Goal: Task Accomplishment & Management: Use online tool/utility

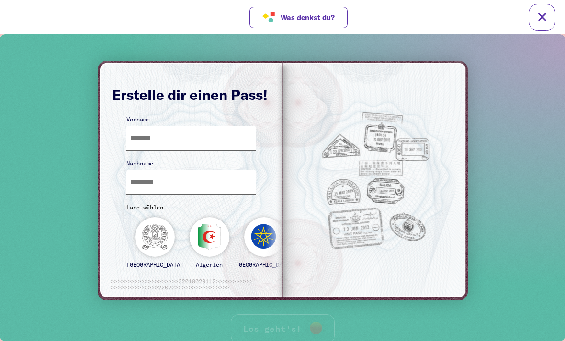
click at [143, 139] on input "text" at bounding box center [191, 138] width 130 height 24
click at [201, 184] on input "text" at bounding box center [191, 182] width 130 height 24
click at [200, 148] on input "***" at bounding box center [191, 138] width 130 height 24
type input "****"
click at [192, 175] on input "text" at bounding box center [191, 182] width 130 height 24
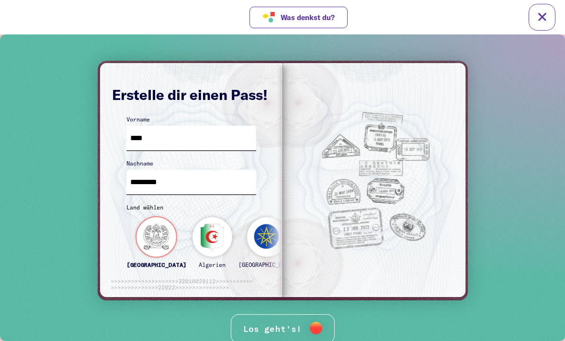
type input "*********"
click at [144, 241] on div "[GEOGRAPHIC_DATA]" at bounding box center [156, 246] width 60 height 59
click at [321, 326] on div at bounding box center [316, 328] width 12 height 12
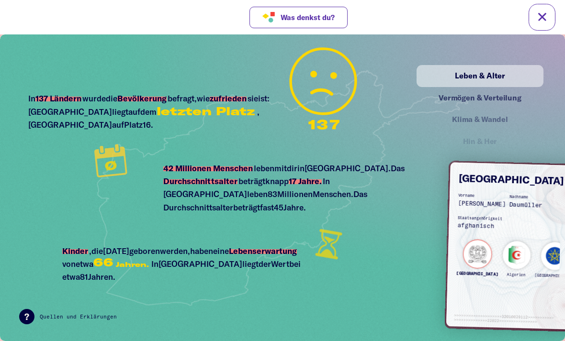
click at [507, 98] on div "Vermögen & Verteilung" at bounding box center [480, 98] width 106 height 12
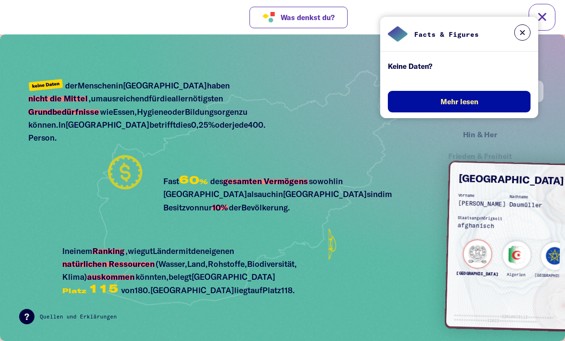
click at [525, 39] on button at bounding box center [522, 32] width 16 height 16
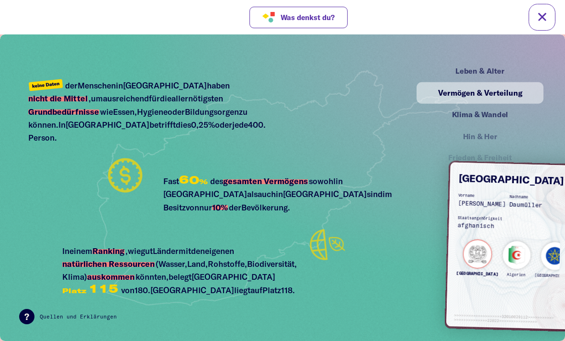
click at [487, 74] on div "Leben & Alter" at bounding box center [480, 71] width 106 height 12
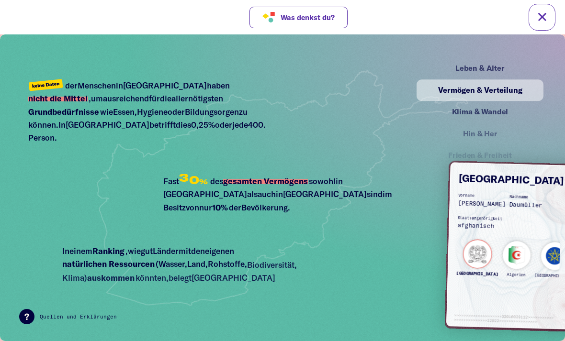
click at [465, 114] on div "Klima & Wandel" at bounding box center [480, 112] width 106 height 12
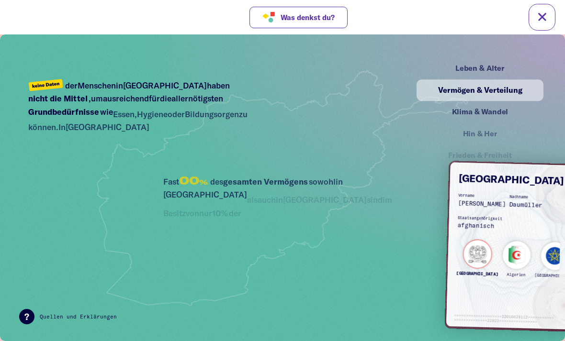
click at [470, 109] on div "Klima & Wandel" at bounding box center [480, 112] width 106 height 12
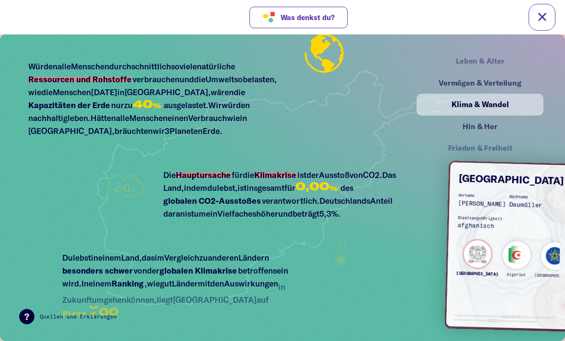
click at [495, 65] on div "Leben & Alter" at bounding box center [479, 61] width 104 height 12
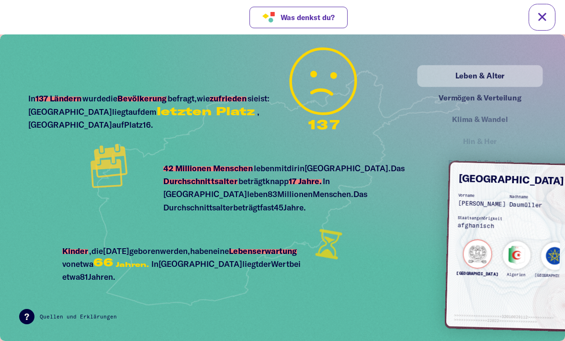
click at [486, 101] on div "Vermögen & Verteilung" at bounding box center [480, 98] width 106 height 12
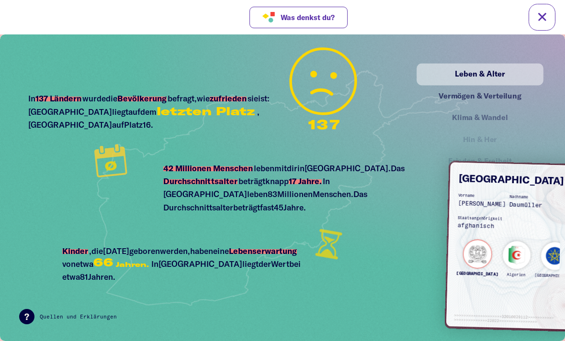
click at [483, 112] on div "Klima & Wandel" at bounding box center [479, 118] width 104 height 12
click at [482, 95] on div "Vermögen & Verteilung" at bounding box center [480, 96] width 106 height 12
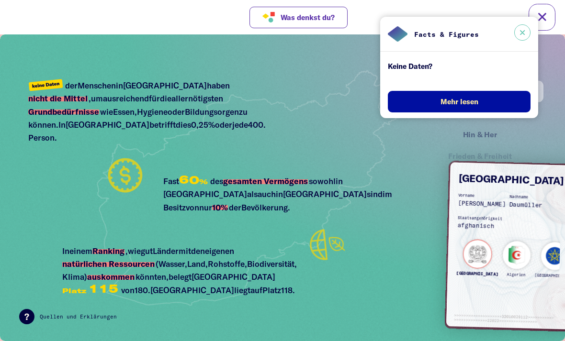
click at [516, 31] on button at bounding box center [522, 32] width 16 height 16
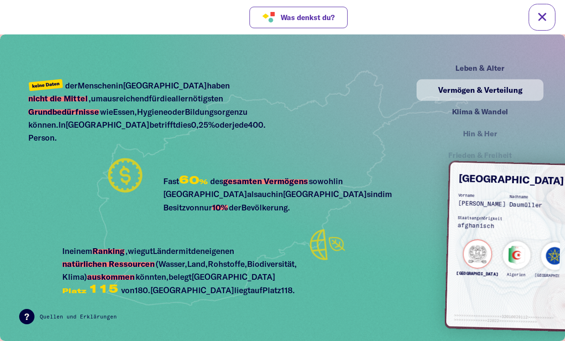
click at [496, 114] on div "Klima & Wandel" at bounding box center [480, 112] width 106 height 12
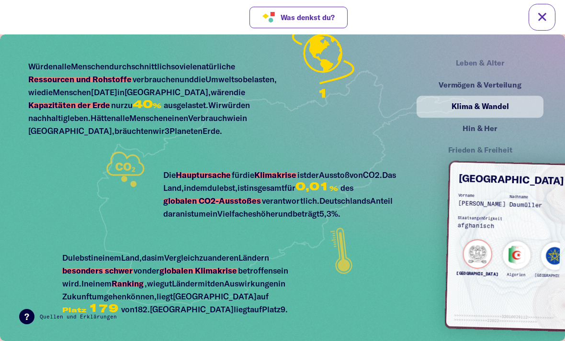
click at [494, 154] on div "Frieden & Freiheit" at bounding box center [479, 151] width 104 height 12
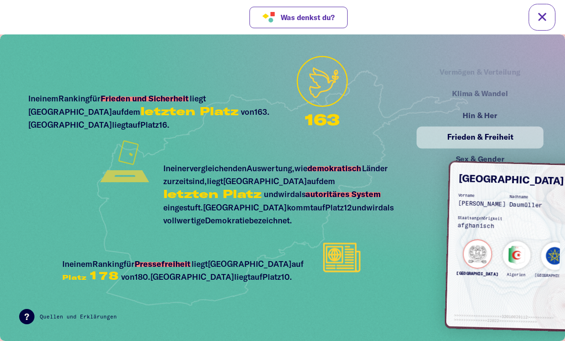
click at [502, 112] on div "Hin & Her" at bounding box center [480, 116] width 124 height 22
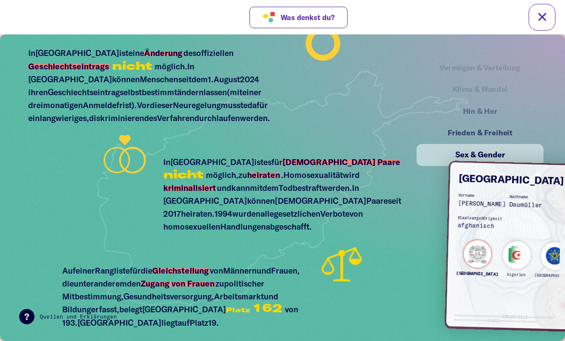
click at [486, 126] on div "Frieden & Freiheit" at bounding box center [480, 134] width 124 height 22
click at [491, 60] on div "Vermögen & Verteilung" at bounding box center [479, 66] width 103 height 12
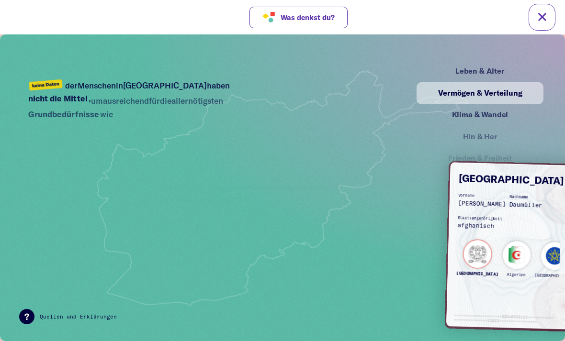
click at [510, 68] on div "Leben & Alter" at bounding box center [480, 71] width 106 height 12
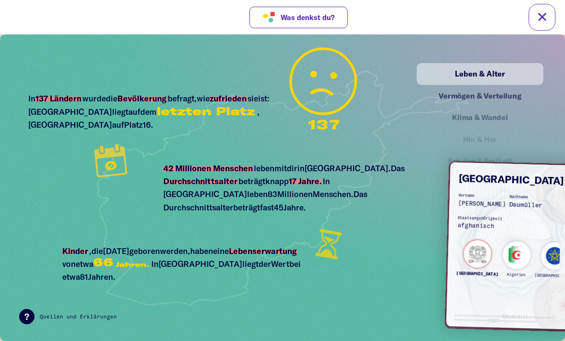
click at [507, 95] on div "Vermögen & Verteilung" at bounding box center [480, 96] width 106 height 12
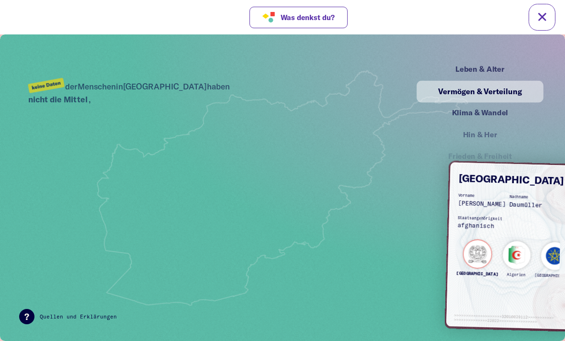
click at [498, 107] on div "Klima & Wandel" at bounding box center [479, 113] width 105 height 12
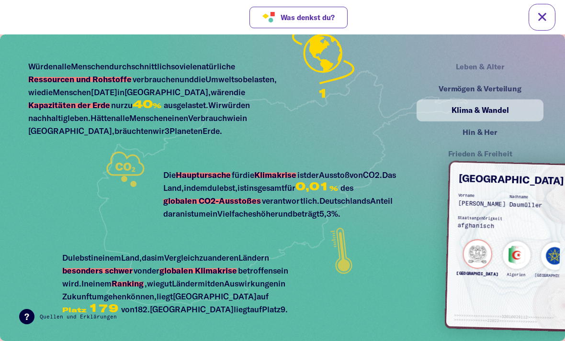
click at [520, 83] on div "Vermögen & Verteilung" at bounding box center [480, 89] width 106 height 12
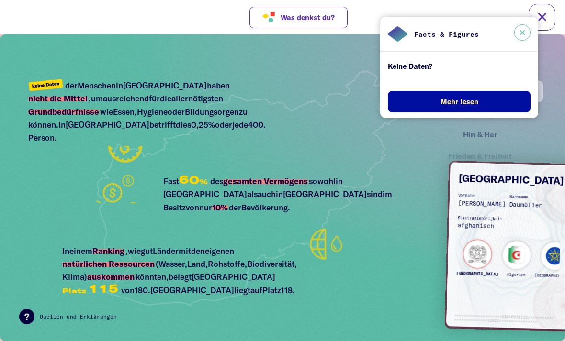
click at [526, 31] on button at bounding box center [522, 32] width 16 height 16
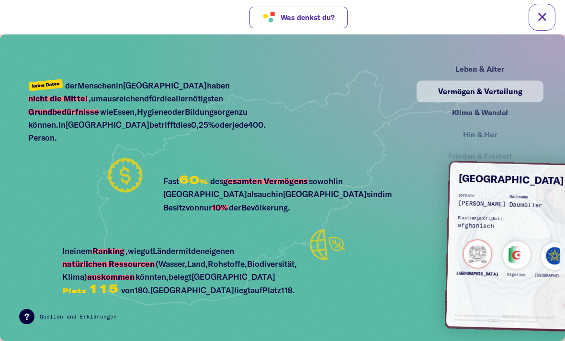
click at [504, 118] on div "Klima & Wandel" at bounding box center [480, 113] width 106 height 12
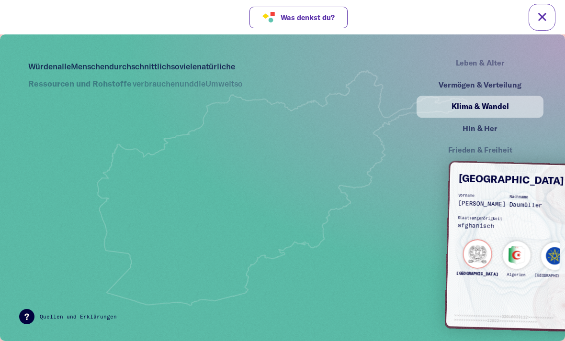
click at [507, 124] on div "Hin & Her" at bounding box center [480, 129] width 106 height 12
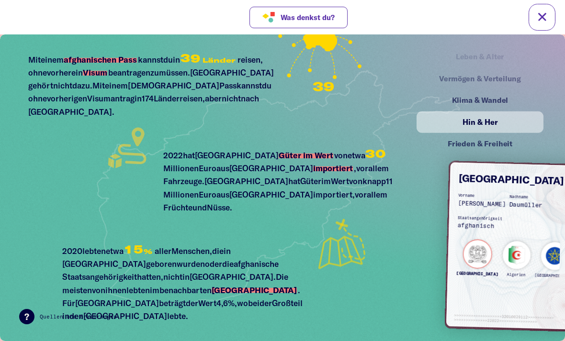
click at [505, 138] on div "Frieden & Freiheit" at bounding box center [480, 144] width 106 height 12
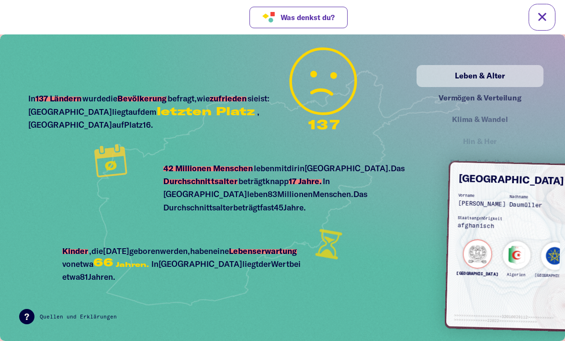
click at [506, 100] on div "Vermögen & Verteilung" at bounding box center [480, 98] width 124 height 22
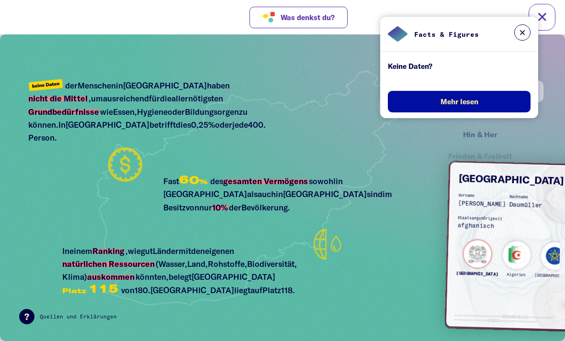
click at [511, 41] on div "Facts & Figures" at bounding box center [459, 34] width 158 height 35
click at [516, 39] on div at bounding box center [522, 33] width 16 height 19
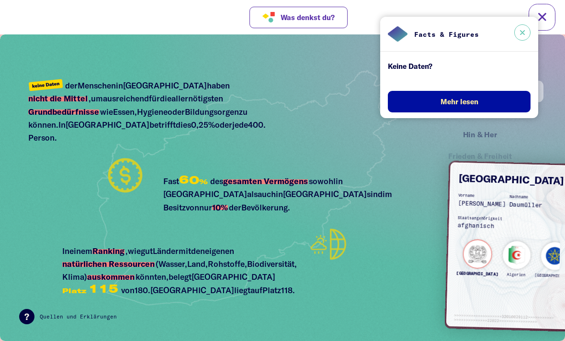
click at [523, 39] on button at bounding box center [522, 32] width 16 height 16
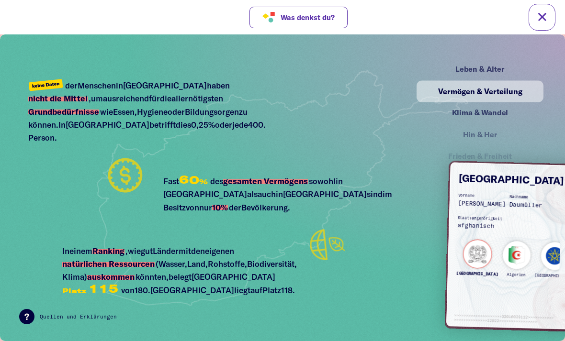
click at [502, 74] on div "Leben & Alter" at bounding box center [480, 70] width 106 height 12
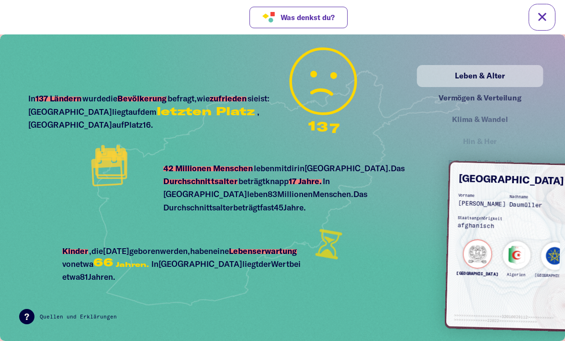
click at [501, 118] on div "Klima & Wandel" at bounding box center [479, 119] width 123 height 21
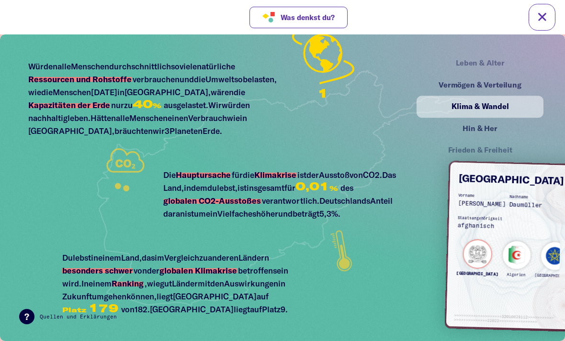
click at [500, 130] on div "Hin & Her" at bounding box center [480, 129] width 124 height 22
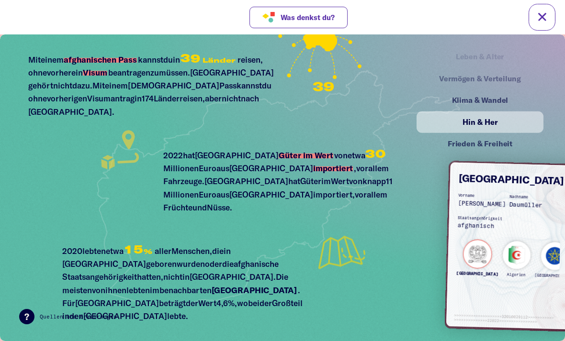
click at [506, 147] on div "Frieden & Freiheit" at bounding box center [480, 145] width 124 height 22
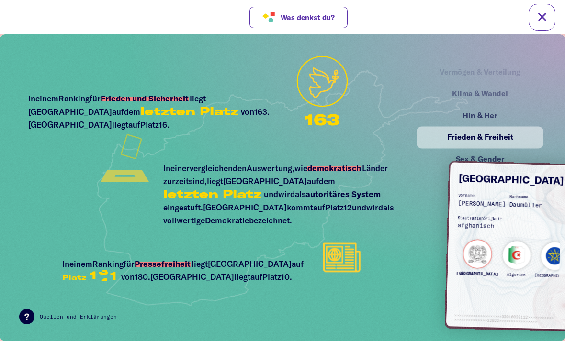
click at [508, 150] on div "Sex & Gender" at bounding box center [480, 160] width 124 height 22
click at [512, 159] on div "Sex & Gender" at bounding box center [480, 159] width 106 height 12
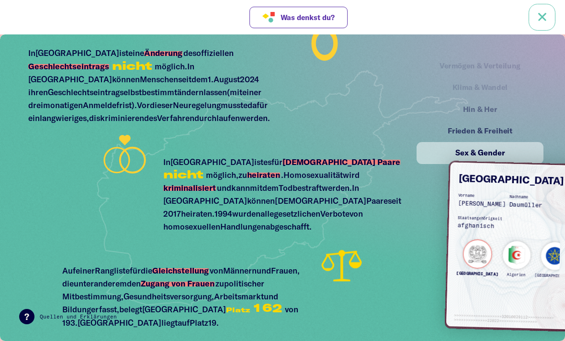
click at [550, 20] on link at bounding box center [541, 17] width 27 height 27
